Goal: Find specific page/section: Find specific page/section

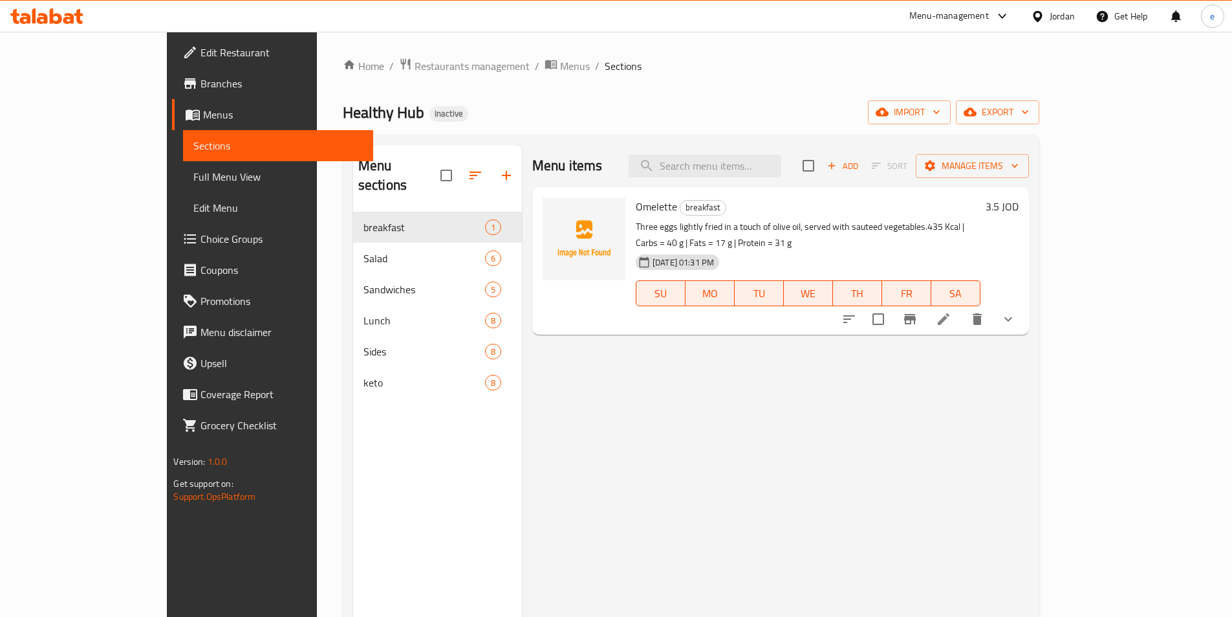
scroll to position [181, 0]
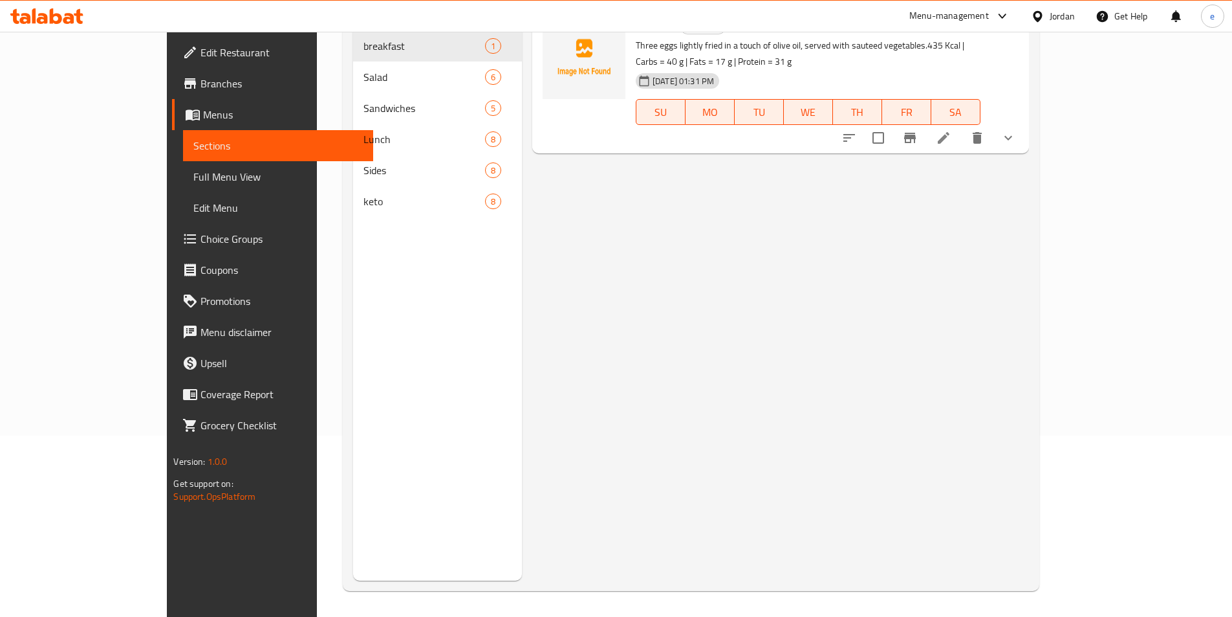
click at [201, 83] on span "Branches" at bounding box center [282, 84] width 162 height 16
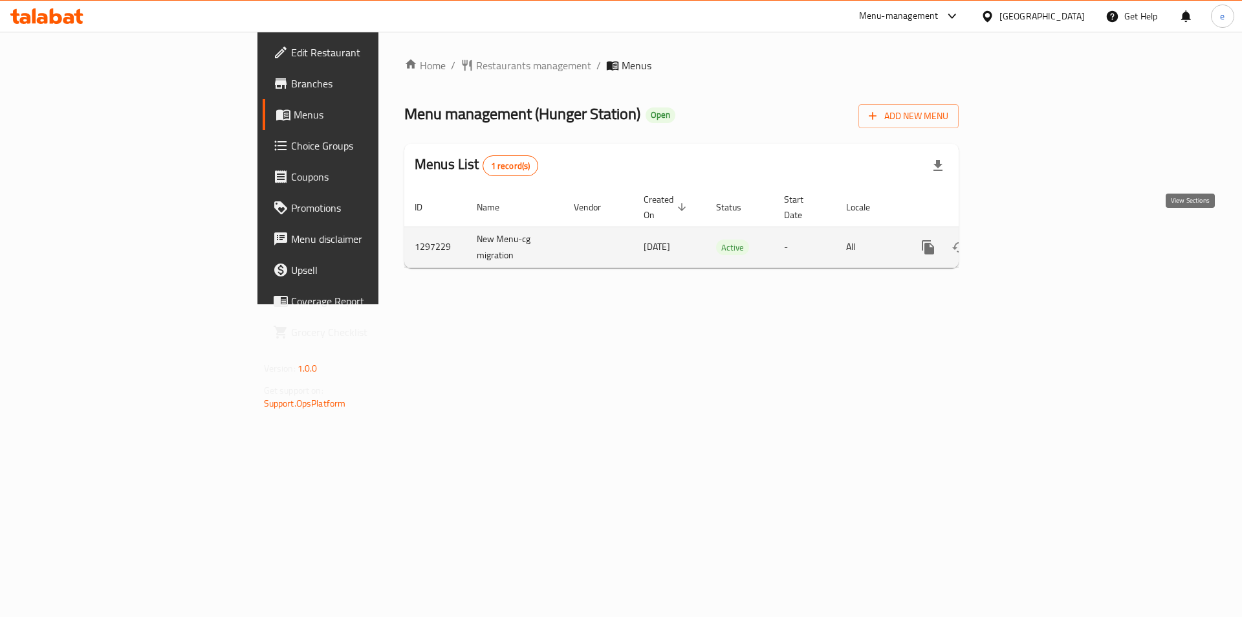
click at [1029, 239] on icon "enhanced table" at bounding box center [1022, 247] width 16 height 16
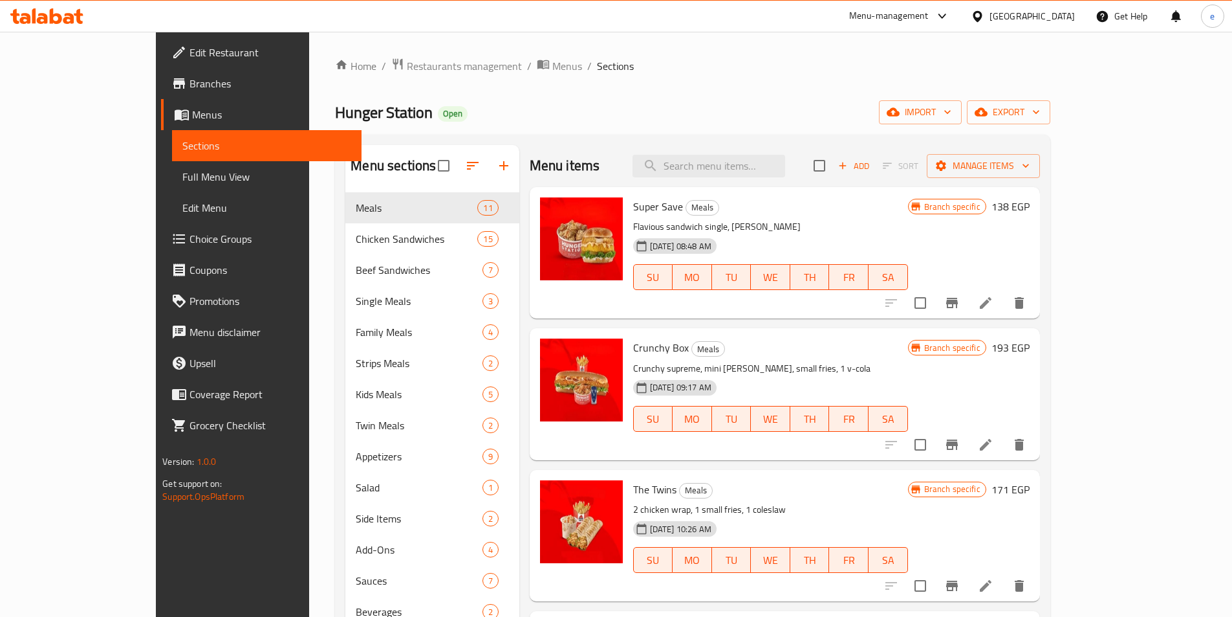
click at [190, 91] on span "Branches" at bounding box center [271, 84] width 162 height 16
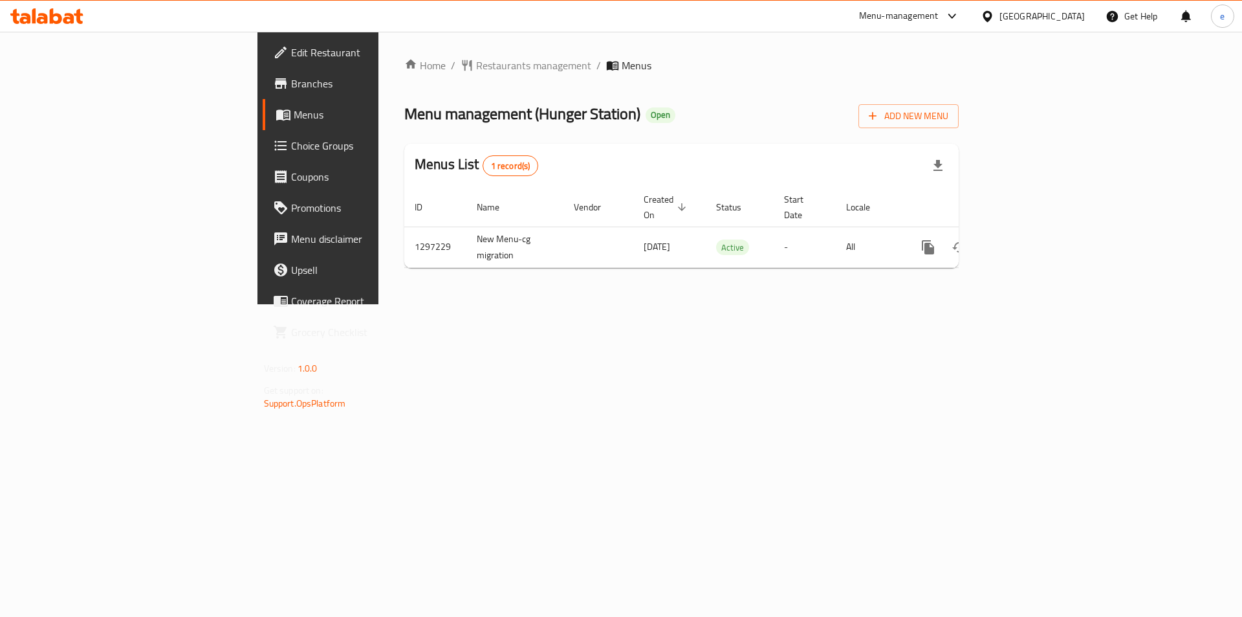
click at [42, 12] on icon at bounding box center [46, 16] width 73 height 16
